Goal: Navigation & Orientation: Find specific page/section

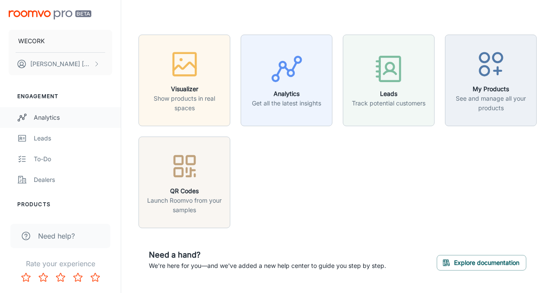
click at [53, 116] on div "Analytics" at bounding box center [73, 118] width 78 height 10
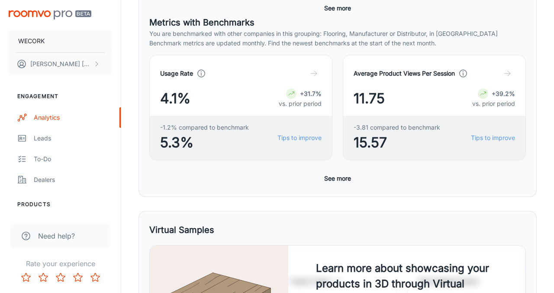
scroll to position [245, 0]
click at [346, 179] on button "See more" at bounding box center [338, 179] width 34 height 16
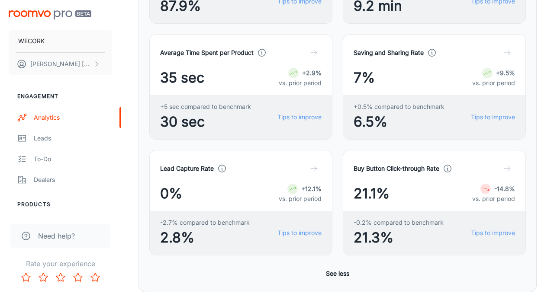
scroll to position [500, 0]
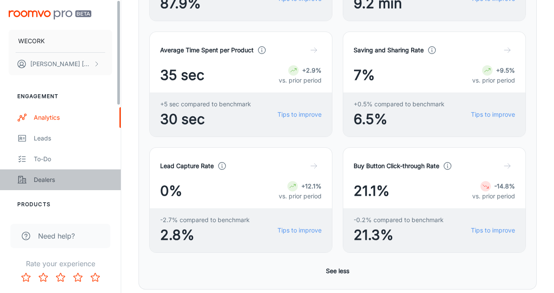
click at [45, 182] on div "Dealers" at bounding box center [73, 180] width 78 height 10
